Goal: Task Accomplishment & Management: Use online tool/utility

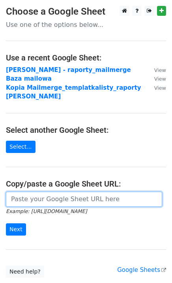
click at [32, 193] on input "url" at bounding box center [84, 199] width 157 height 15
paste input "[URL][DOMAIN_NAME]"
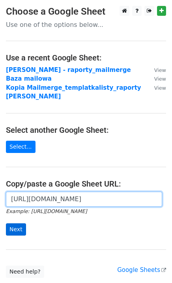
type input "[URL][DOMAIN_NAME]"
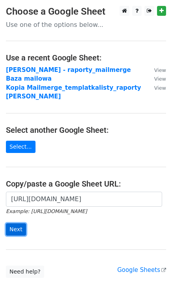
click at [14, 224] on input "Next" at bounding box center [16, 230] width 20 height 12
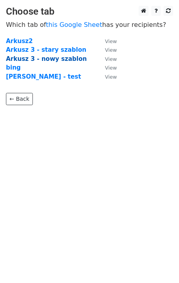
click at [50, 59] on strong "Arkusz 3 - nowy szablon" at bounding box center [46, 58] width 81 height 7
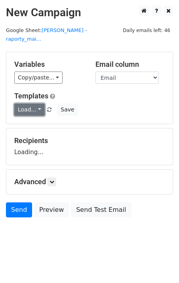
click at [27, 104] on link "Load..." at bounding box center [29, 110] width 30 height 12
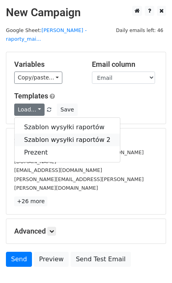
click at [34, 134] on link "Szablon wysyłki raportów 2" at bounding box center [68, 140] width 106 height 13
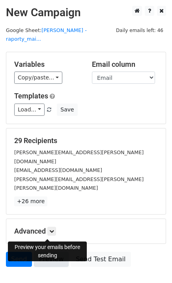
click at [51, 252] on link "Preview" at bounding box center [51, 259] width 35 height 15
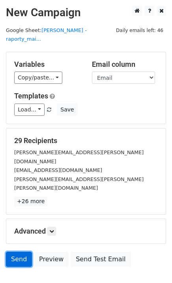
click at [14, 252] on link "Send" at bounding box center [19, 259] width 26 height 15
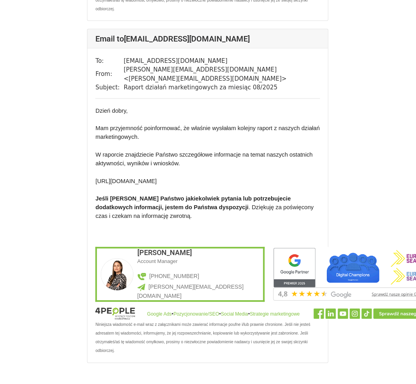
scroll to position [9876, 0]
